Goal: Information Seeking & Learning: Learn about a topic

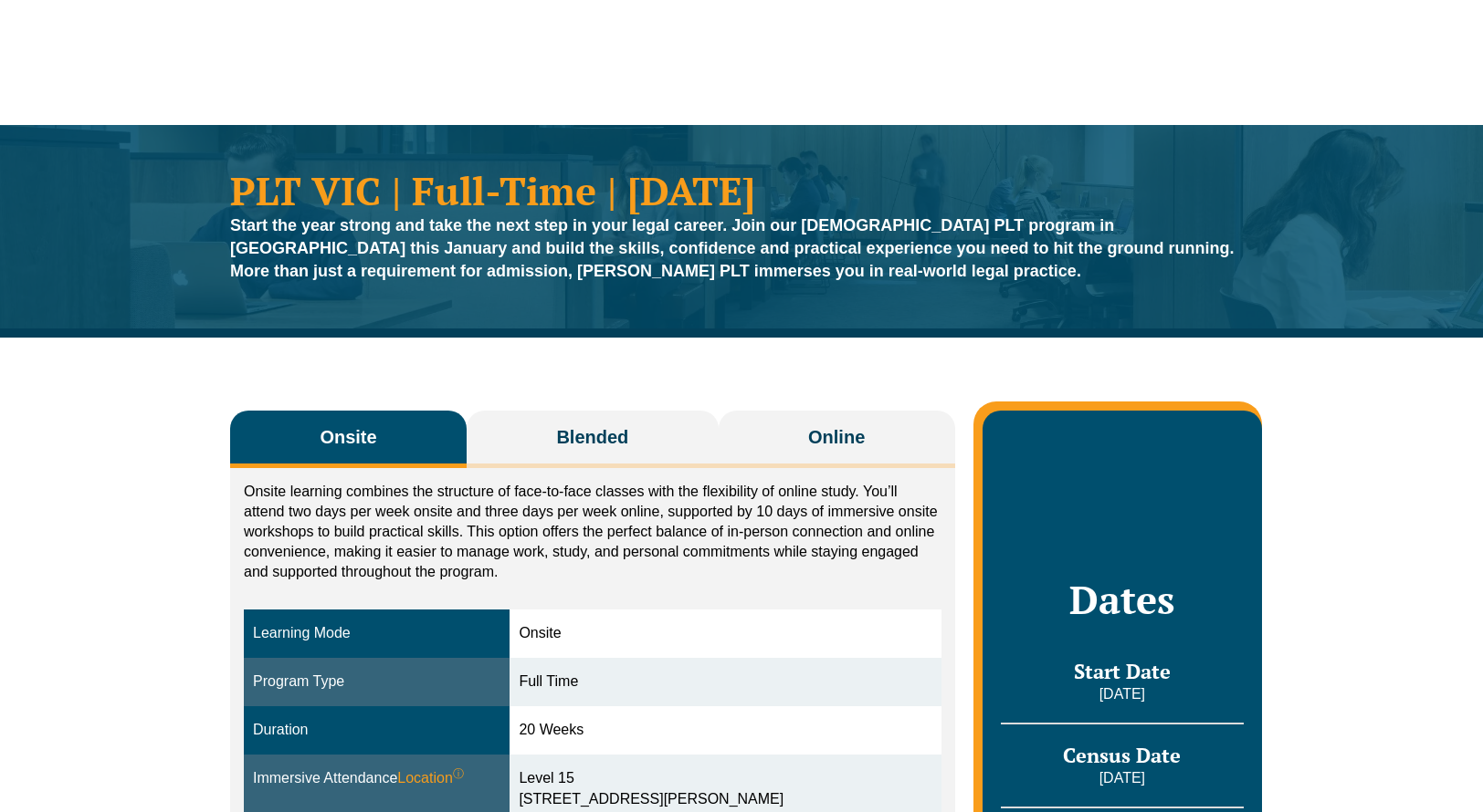
click at [1105, 410] on div "Dates Start Date 27 January 2026 Census Date 23 February 2026 End Date 12 June …" at bounding box center [1121, 769] width 279 height 718
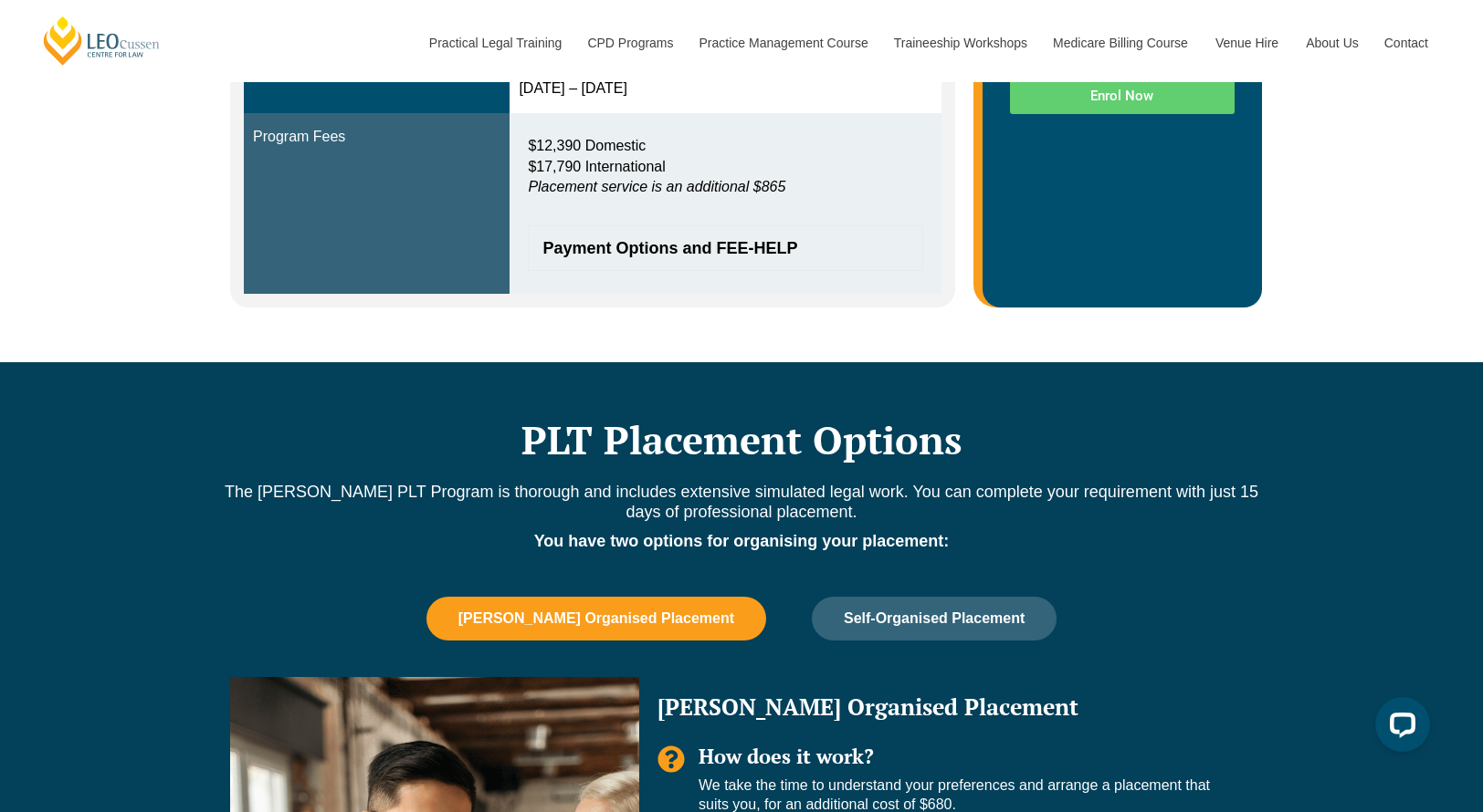
scroll to position [1187, 0]
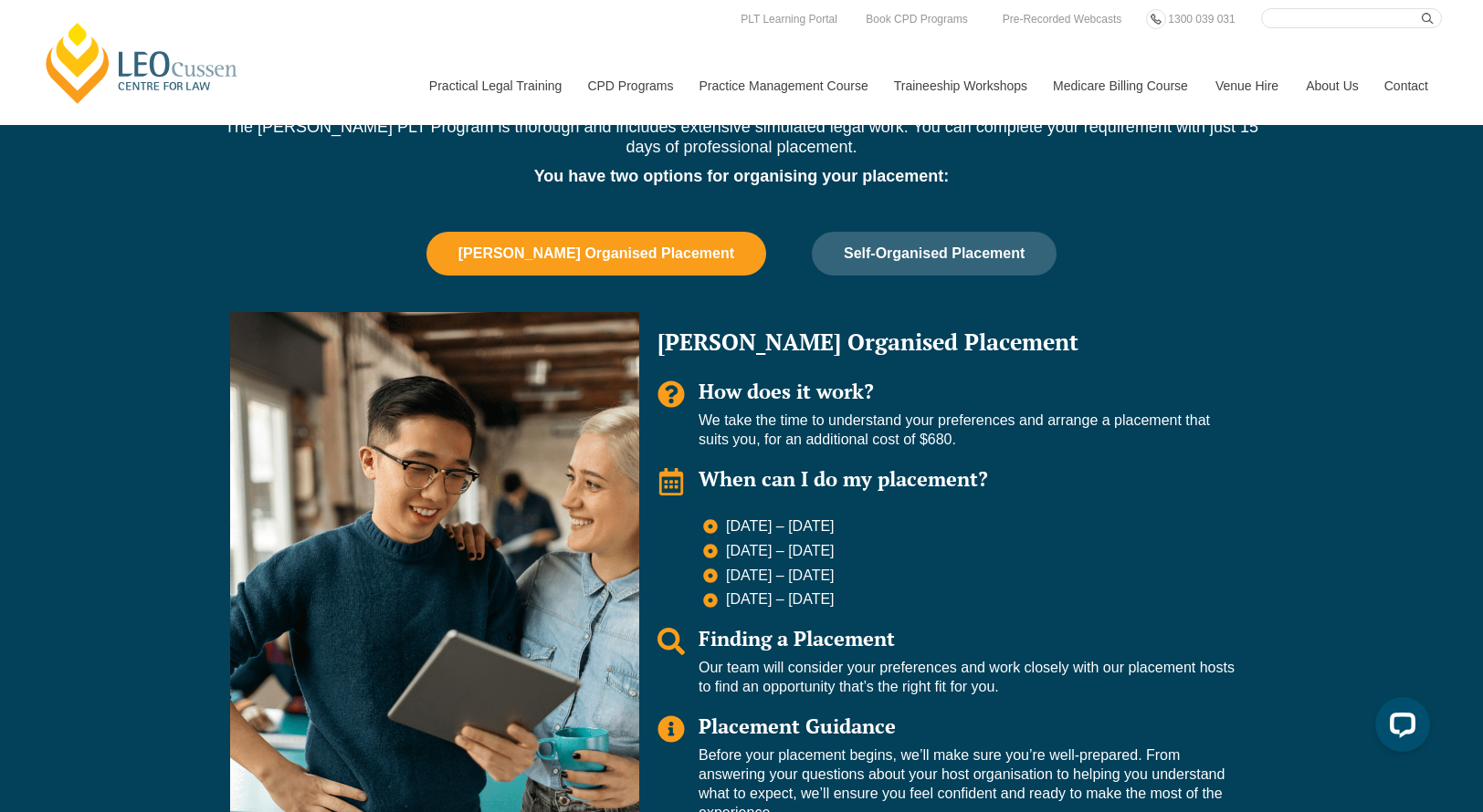
click at [667, 247] on span "Leo Cussen Organised Placement" at bounding box center [596, 253] width 275 height 16
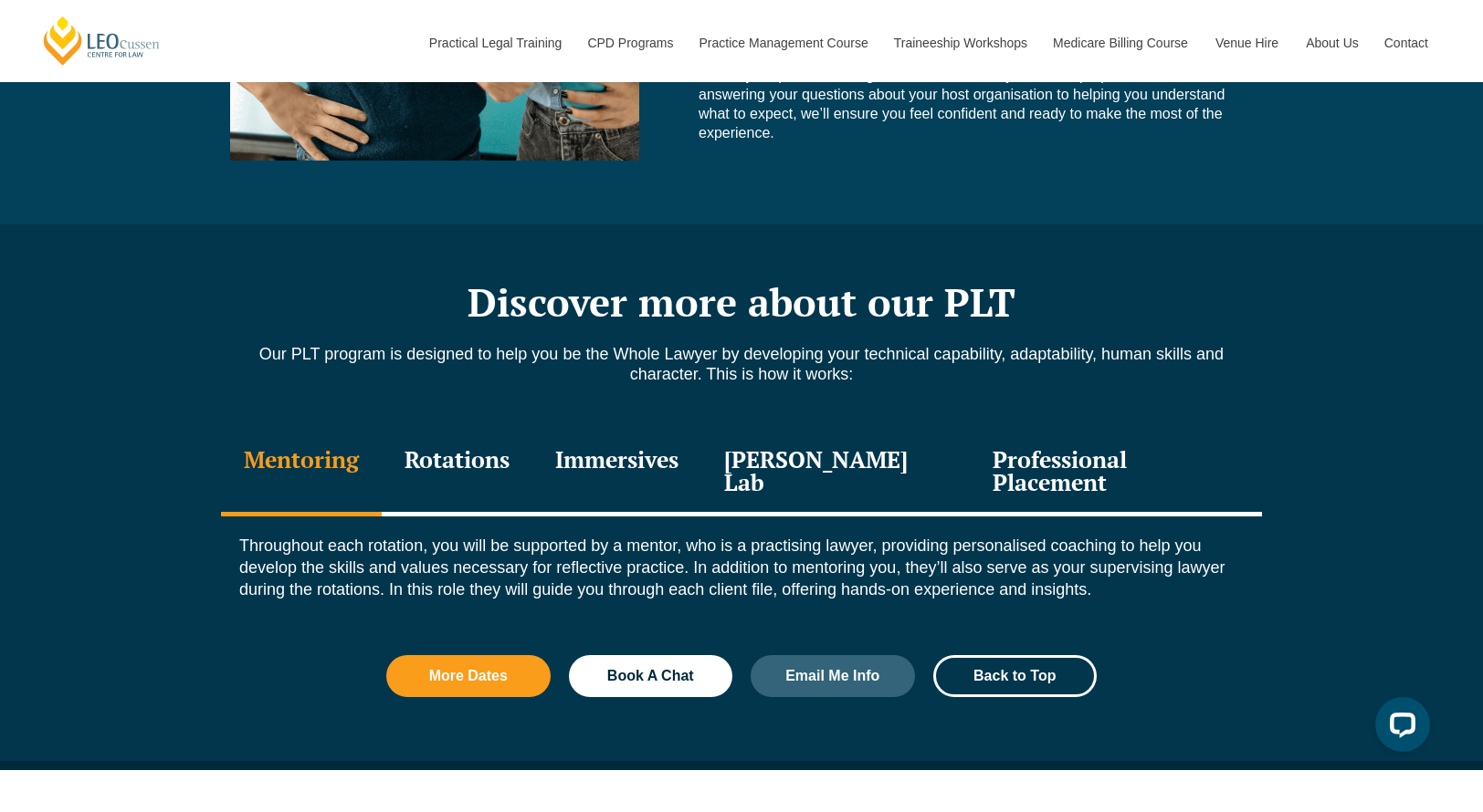
scroll to position [1916, 0]
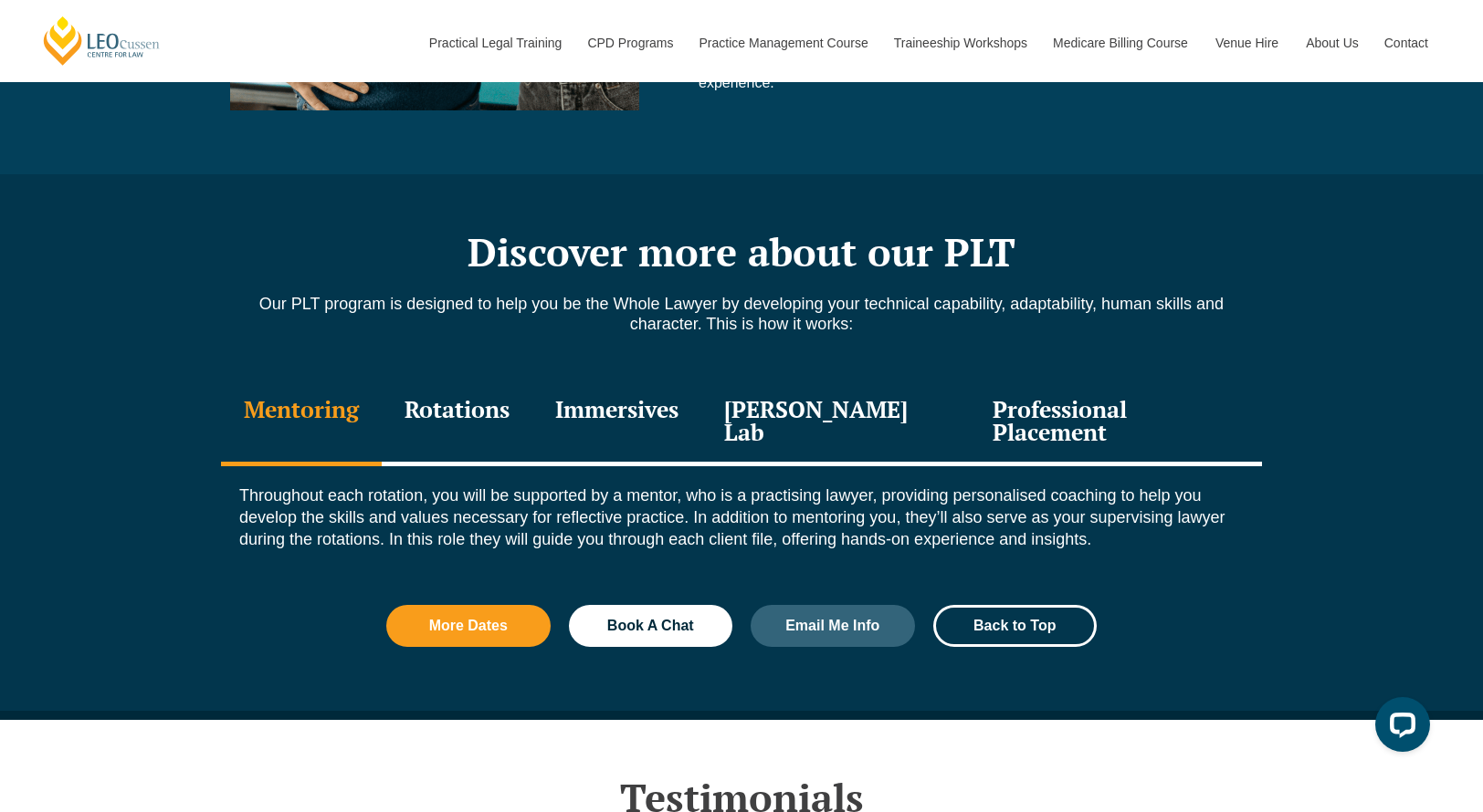
click at [474, 413] on div "Rotations" at bounding box center [457, 423] width 151 height 86
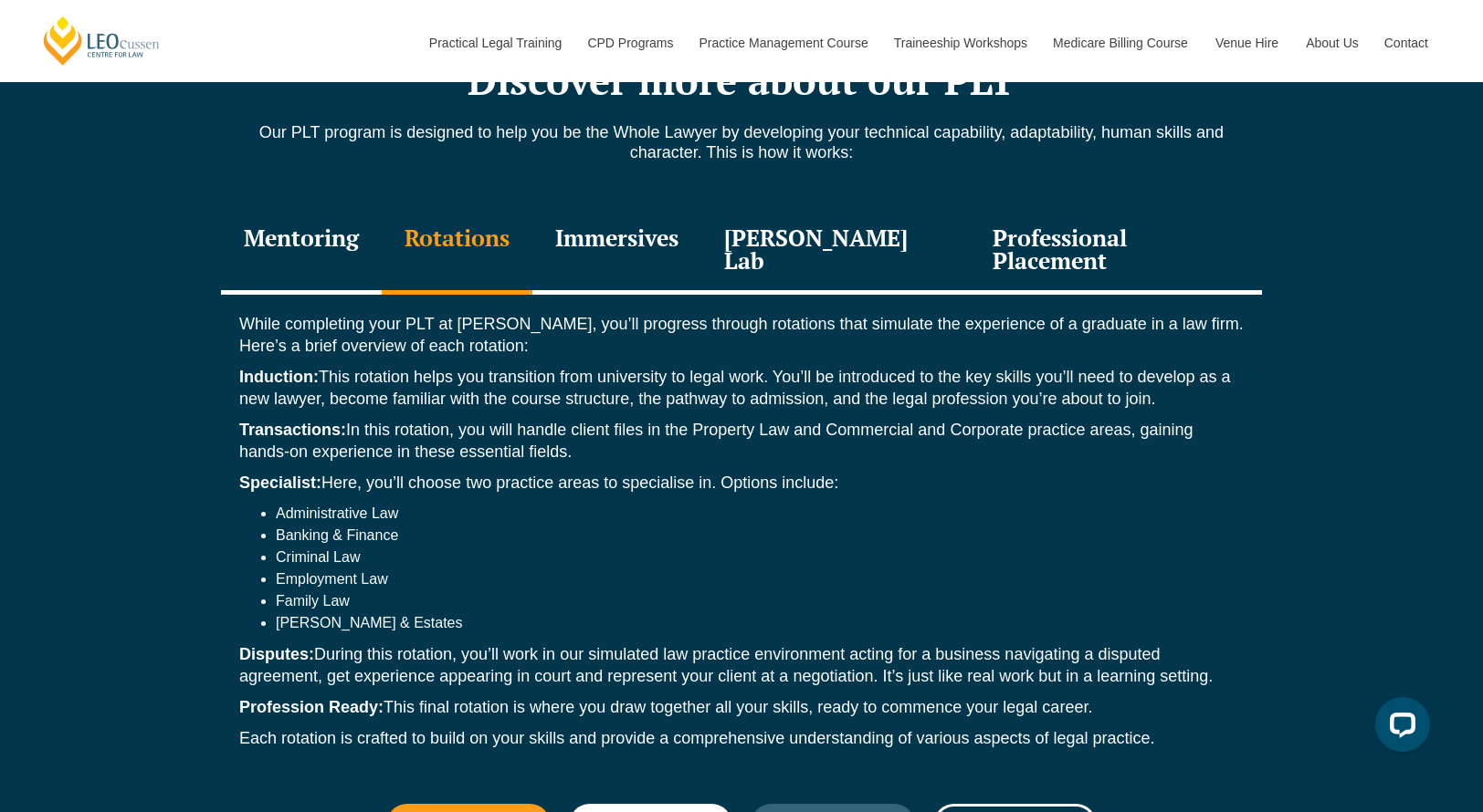
scroll to position [2100, 0]
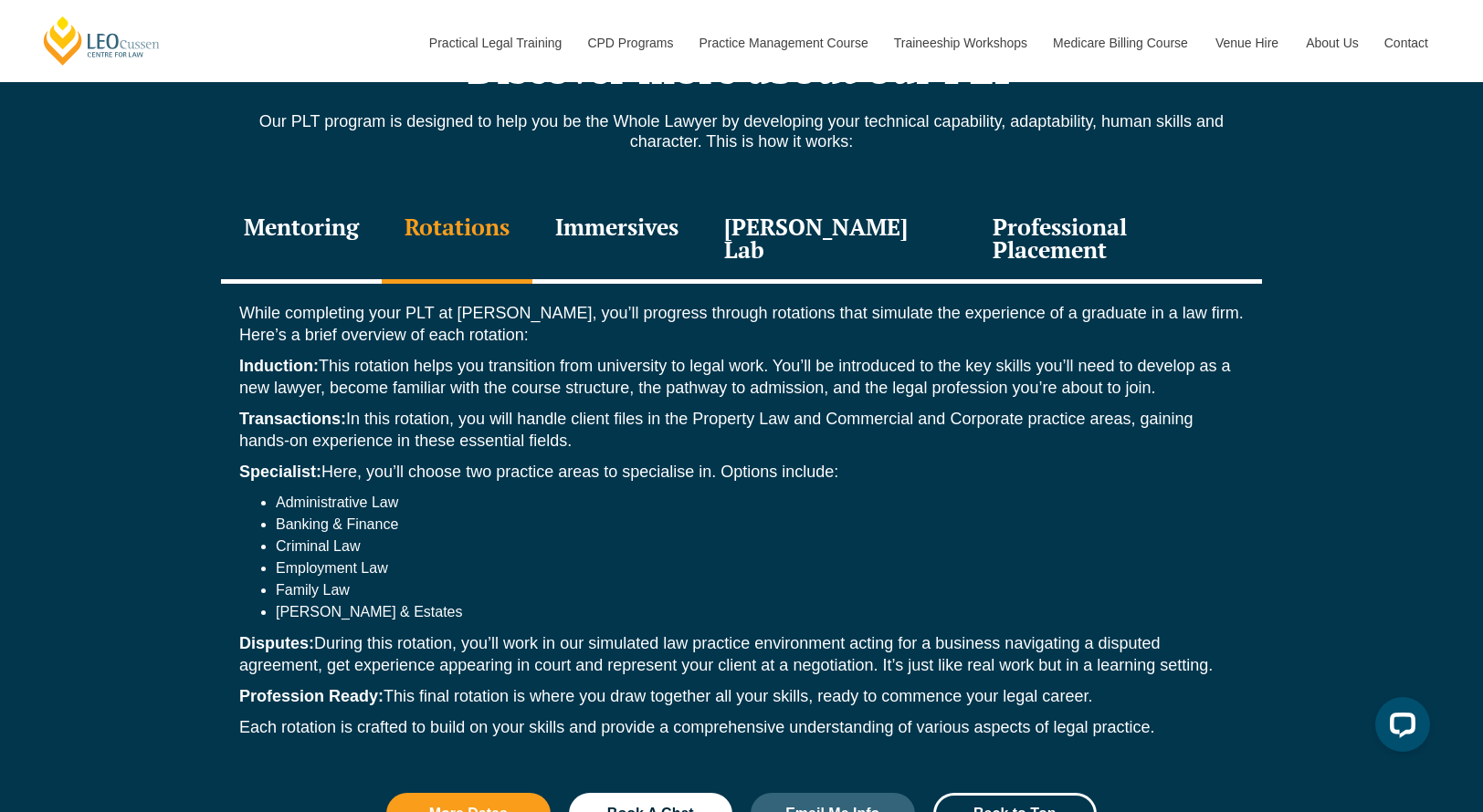
click at [675, 223] on div "Immersives" at bounding box center [617, 241] width 169 height 86
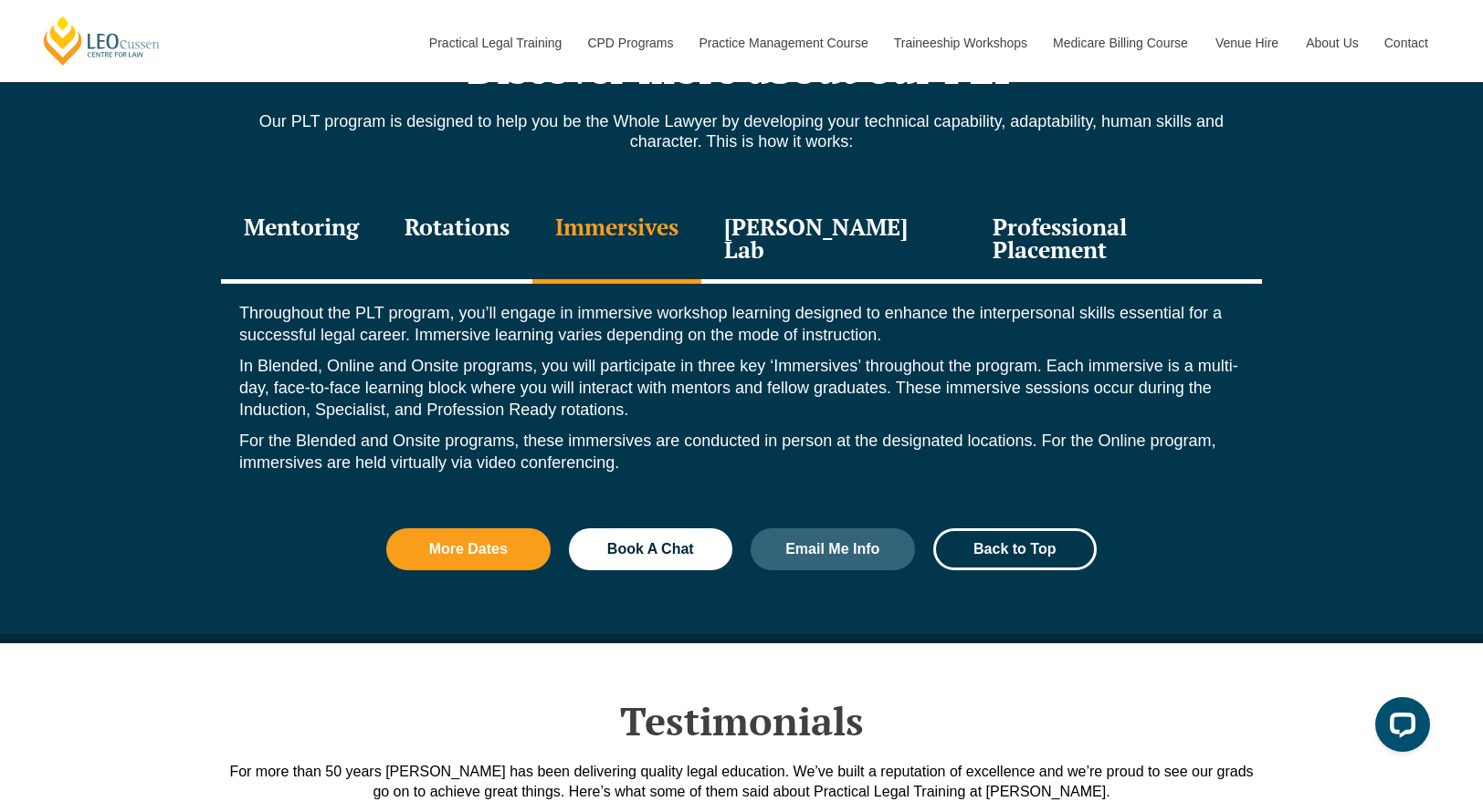
click at [812, 225] on div "Leo Justice Lab" at bounding box center [836, 241] width 269 height 86
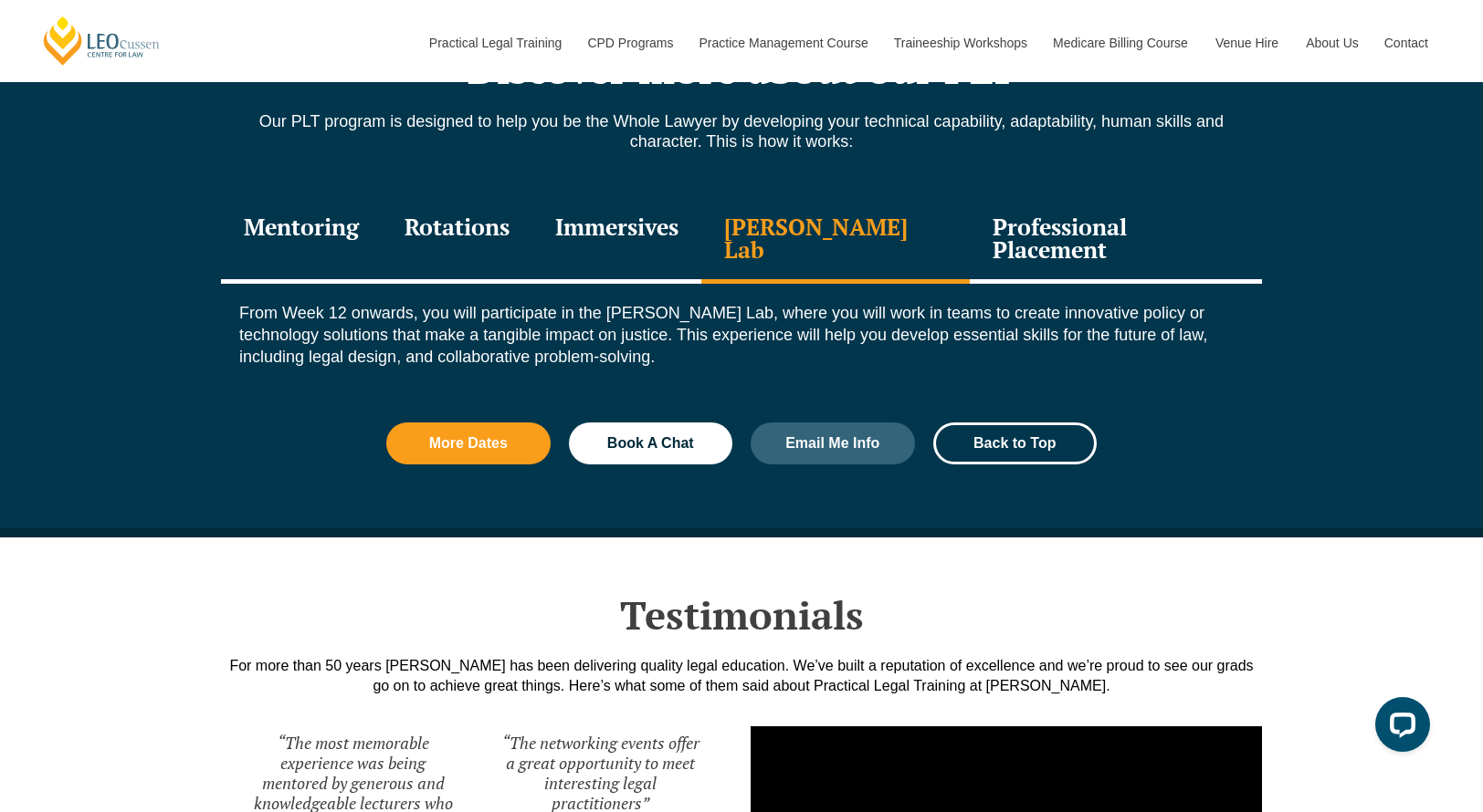
click at [970, 220] on div "Professional Placement" at bounding box center [1116, 241] width 293 height 86
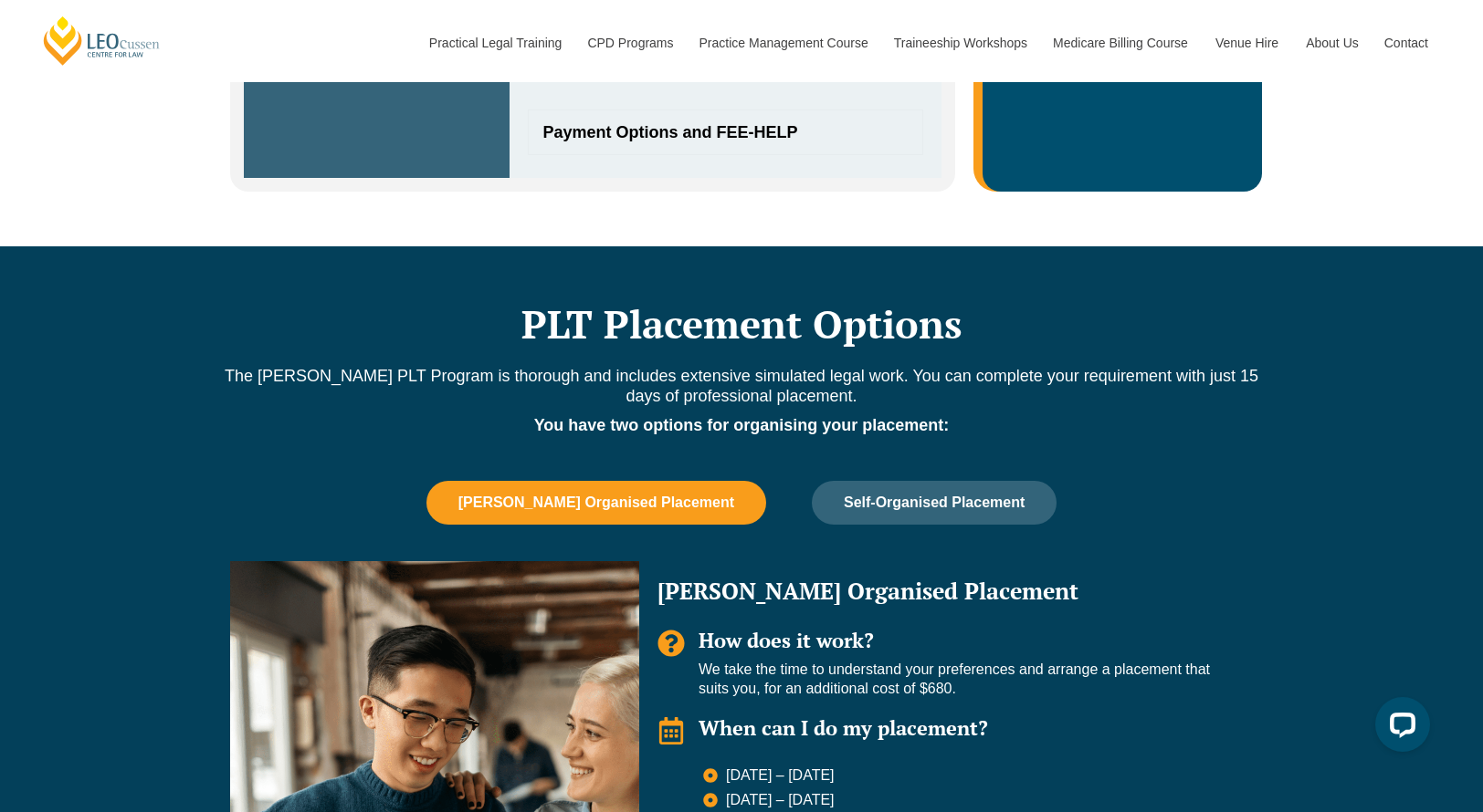
scroll to position [0, 0]
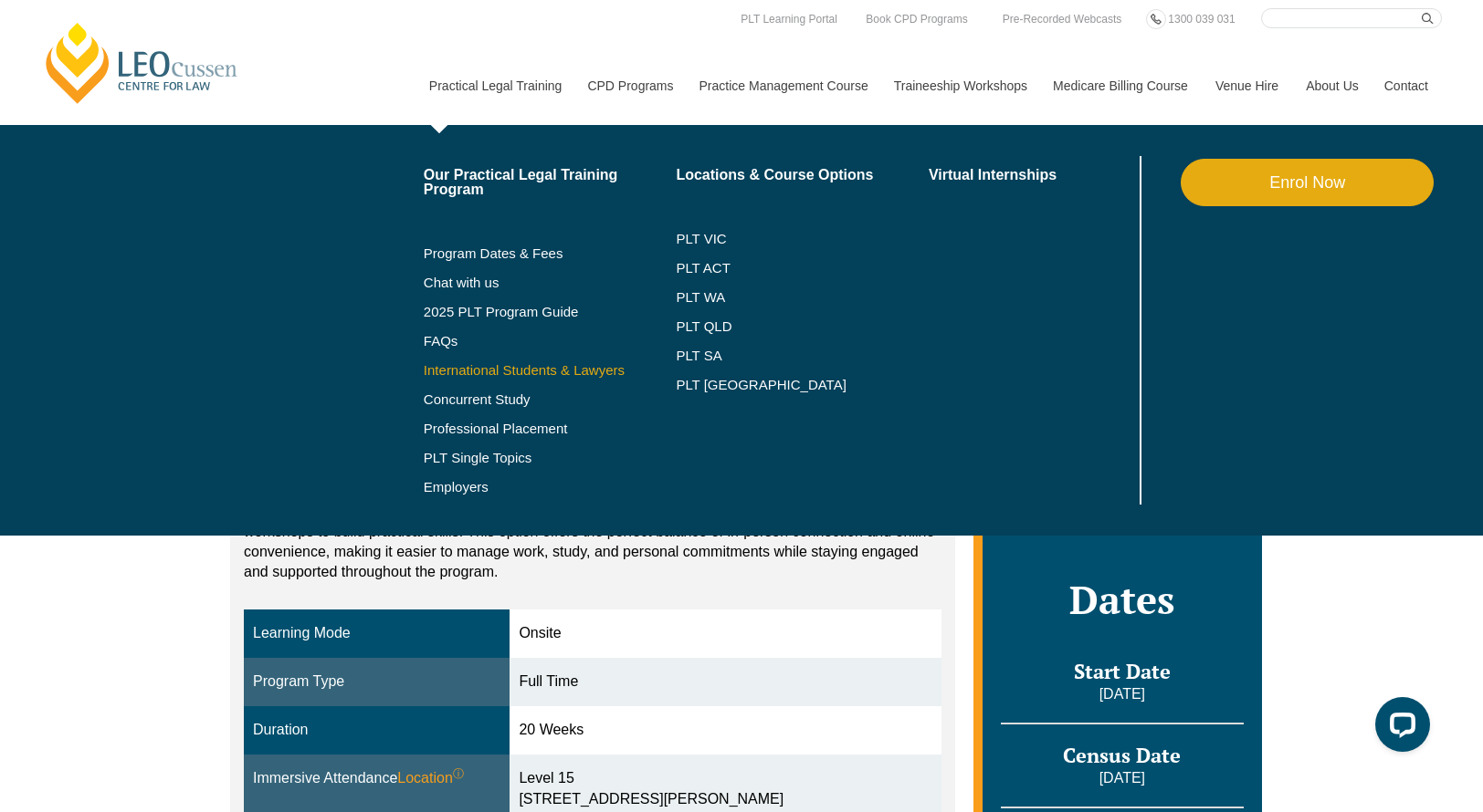
click at [521, 371] on link "International Students & Lawyers" at bounding box center [551, 370] width 253 height 14
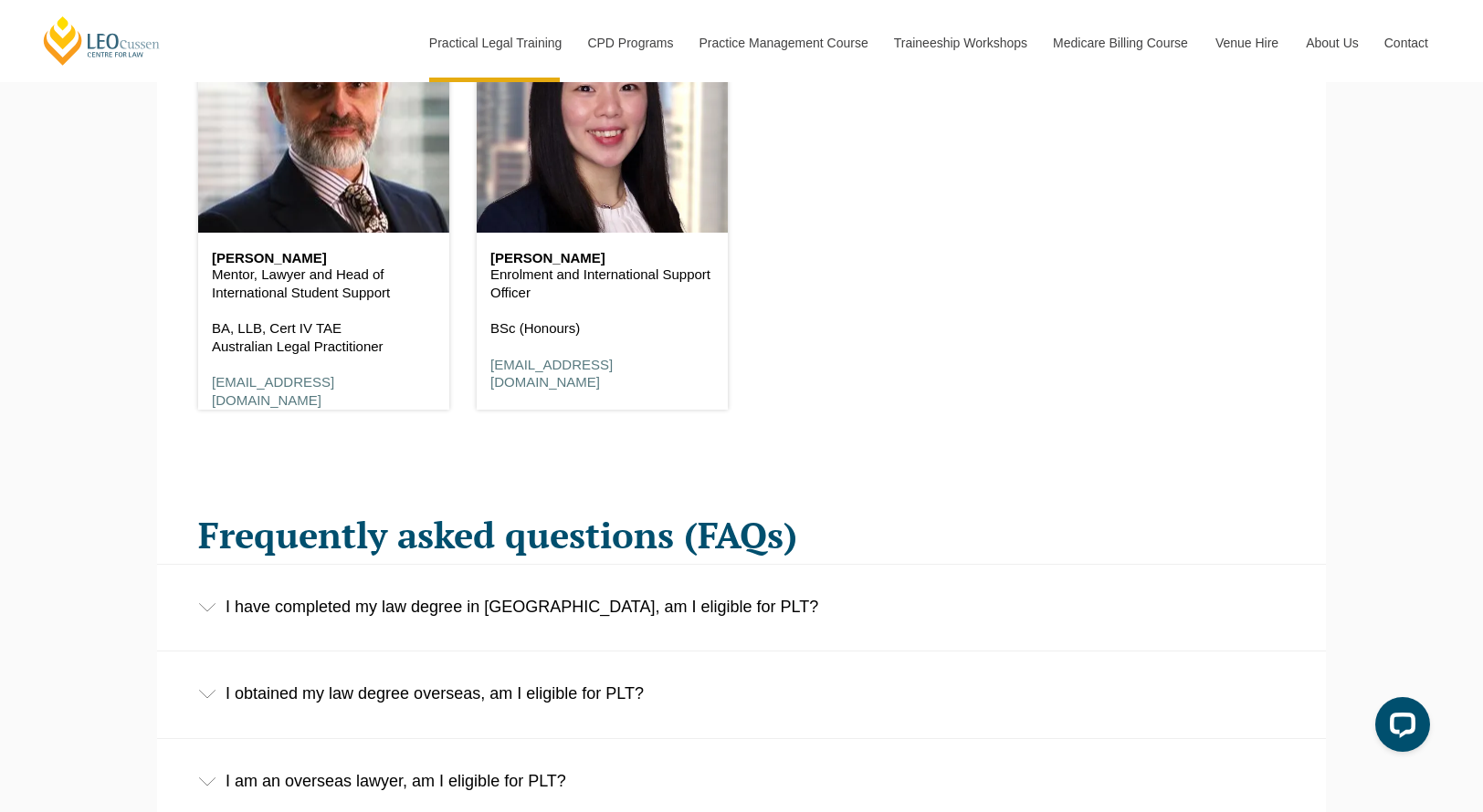
scroll to position [2556, 0]
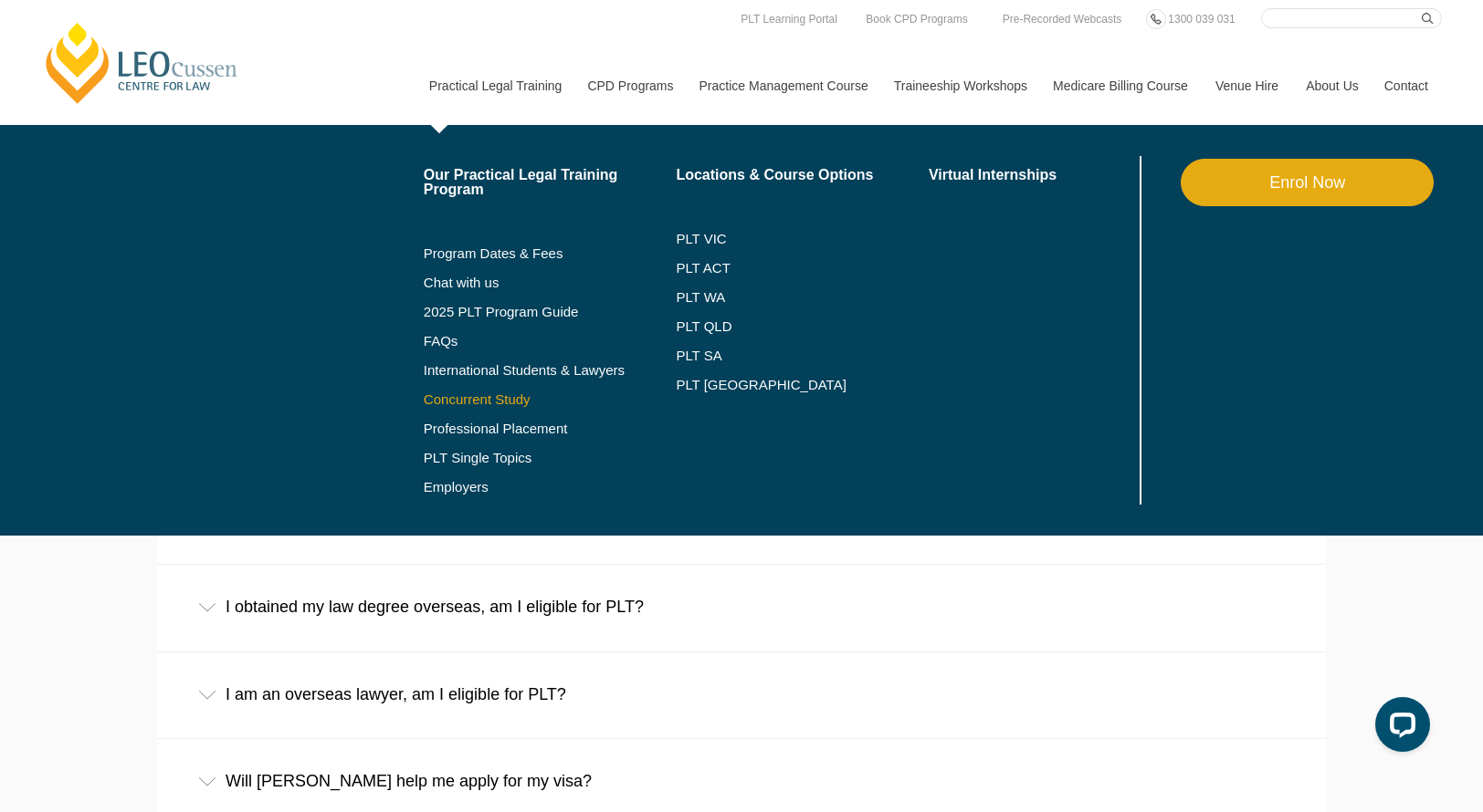
click at [463, 407] on li "Concurrent Study" at bounding box center [551, 400] width 253 height 29
click at [460, 395] on link "Concurrent Study" at bounding box center [551, 399] width 253 height 14
